Goal: Browse casually

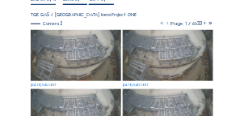
scroll to position [81, 0]
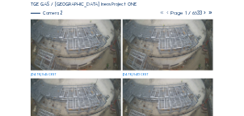
click at [100, 46] on img at bounding box center [76, 44] width 91 height 51
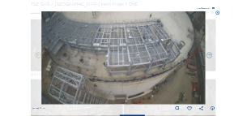
click at [219, 12] on icon at bounding box center [218, 13] width 5 height 5
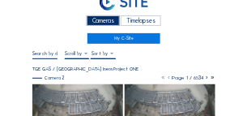
scroll to position [32, 0]
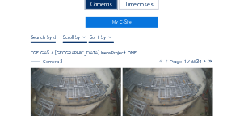
click at [78, 74] on img at bounding box center [76, 93] width 91 height 51
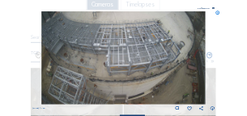
click at [215, 108] on icon at bounding box center [212, 108] width 5 height 6
